Goal: Find specific page/section: Find specific page/section

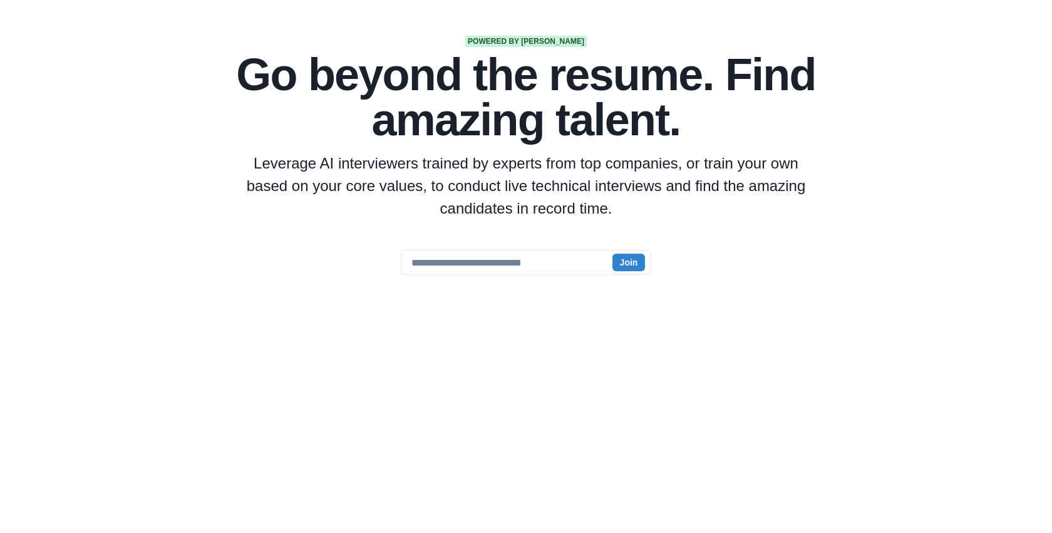
scroll to position [120, 0]
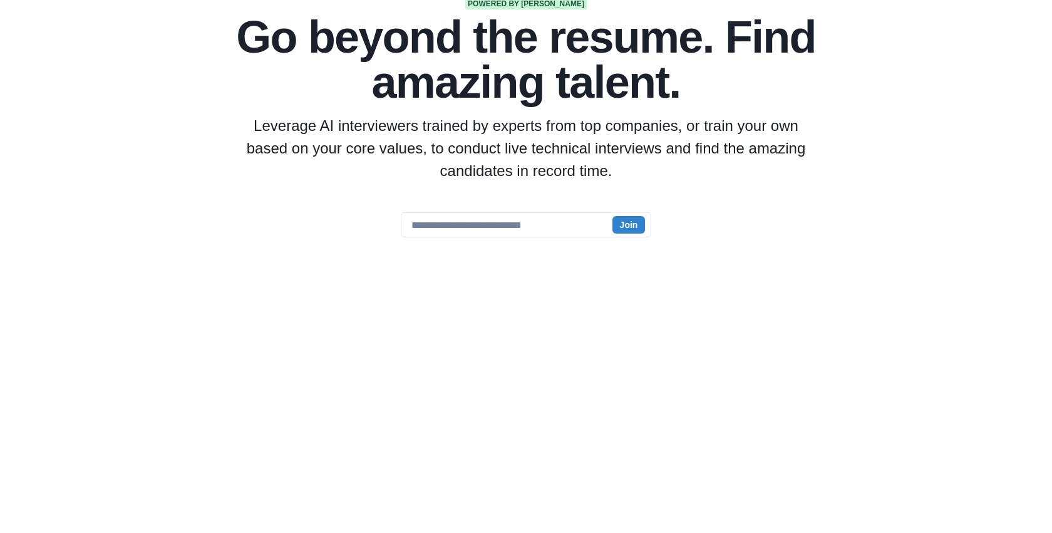
click at [749, 351] on div at bounding box center [525, 385] width 601 height 197
click at [495, 250] on div "Powered by AI Go beyond the resume. Find amazing talent. Leverage AI interviewe…" at bounding box center [525, 241] width 641 height 487
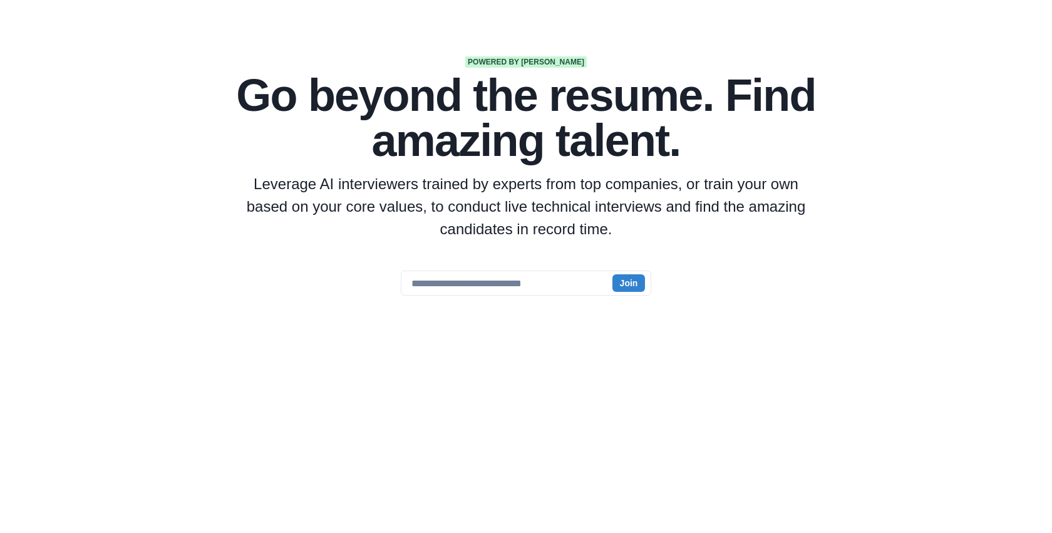
scroll to position [0, 0]
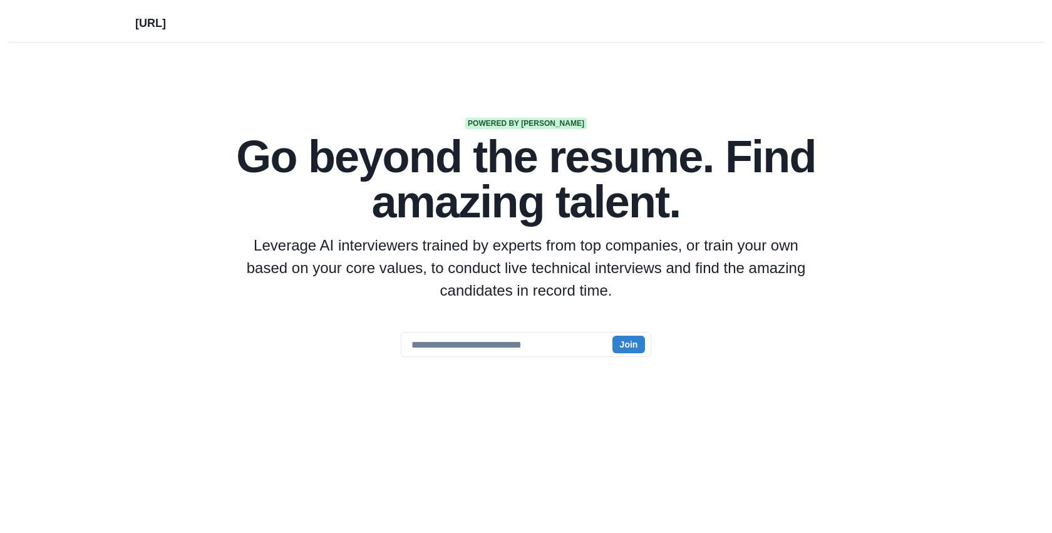
click at [534, 134] on h1 "Go beyond the resume. Find amazing talent." at bounding box center [525, 179] width 601 height 90
click at [158, 26] on p "[URL]" at bounding box center [150, 21] width 31 height 22
